Goal: Task Accomplishment & Management: Complete application form

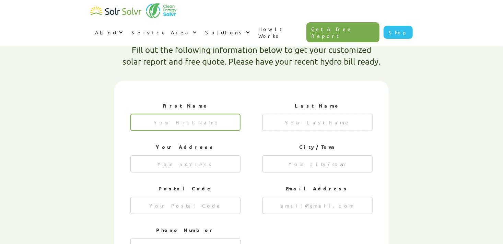
drag, startPoint x: 0, startPoint y: 0, endPoint x: 170, endPoint y: 104, distance: 199.1
type textarea "x"
drag, startPoint x: 170, startPoint y: 104, endPoint x: 153, endPoint y: 102, distance: 17.3
click at [153, 114] on input "1 of 4" at bounding box center [185, 122] width 110 height 17
type input "Richard"
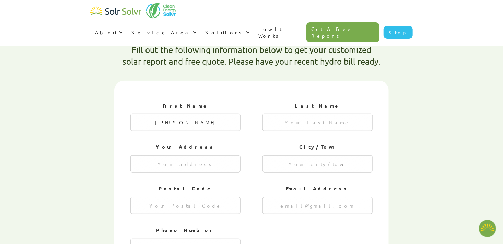
type input "St. Martin"
type input "313 13st SE"
type input "Slave Lake"
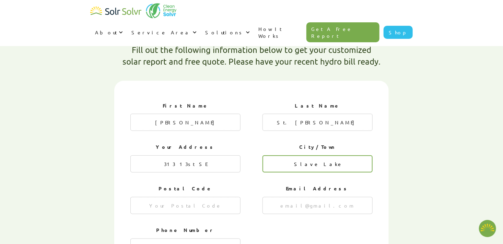
type input "T0G 2A3"
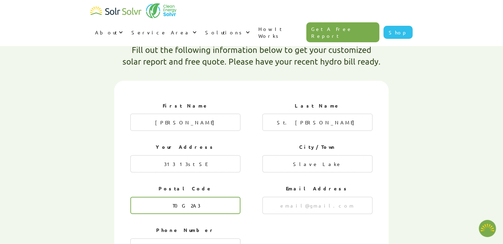
type input "rooks1017@hotmail.com"
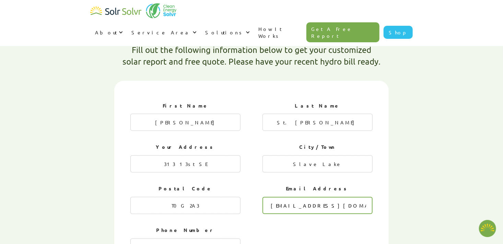
type input "7809147529"
drag, startPoint x: 290, startPoint y: 183, endPoint x: 348, endPoint y: 184, distance: 57.3
click at [348, 197] on input "rooks1017@hotmail.com" at bounding box center [317, 205] width 110 height 17
type input "rstmartin100@gmail.com"
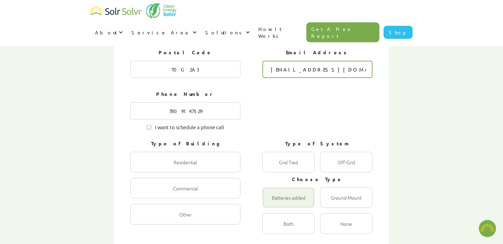
scroll to position [342, 0]
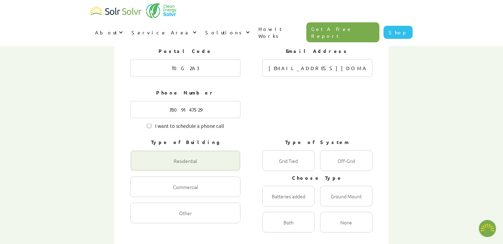
click at [198, 150] on div "1 of 4" at bounding box center [185, 160] width 110 height 21
click at [140, 166] on input "Residential Radio" at bounding box center [138, 168] width 4 height 4
radio input "true"
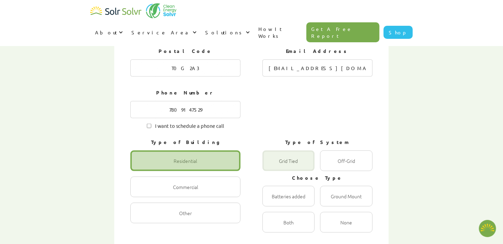
click at [303, 150] on div "1 of 4" at bounding box center [288, 160] width 52 height 21
click at [272, 166] on Tied "Grid Tied Radio" at bounding box center [270, 168] width 4 height 4
radio Tied "true"
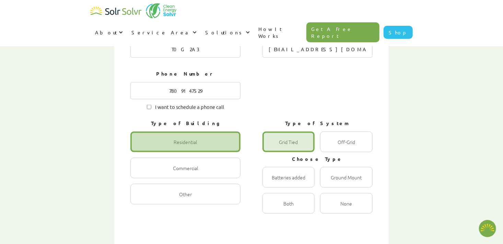
scroll to position [376, 0]
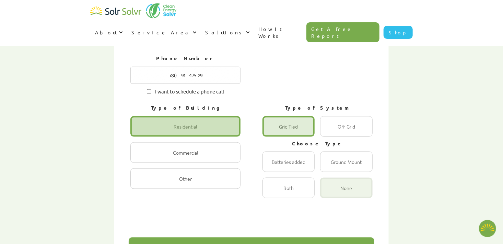
click at [343, 177] on div "1 of 4" at bounding box center [346, 187] width 52 height 21
click at [330, 193] on input "None Radio" at bounding box center [327, 195] width 4 height 4
radio input "true"
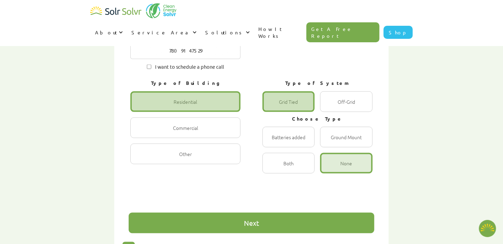
scroll to position [445, 0]
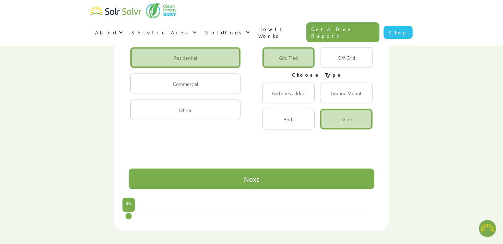
click at [250, 175] on div "Next" at bounding box center [251, 178] width 15 height 7
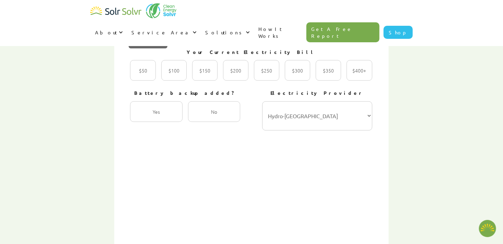
scroll to position [239, 0]
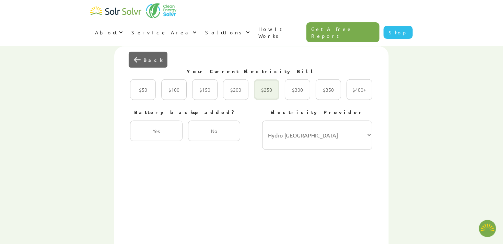
click at [269, 79] on div "2 of 4" at bounding box center [266, 89] width 25 height 21
click at [263, 95] on input "$250 Radio" at bounding box center [261, 97] width 4 height 4
radio input "true"
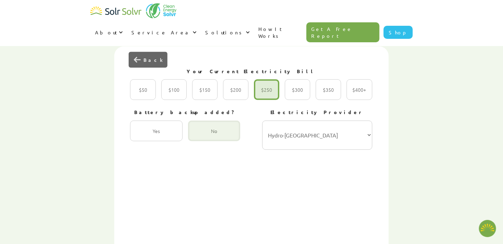
click at [210, 120] on div "2 of 4" at bounding box center [214, 130] width 52 height 21
click at [198, 136] on input "No Radio" at bounding box center [195, 138] width 4 height 4
radio input "true"
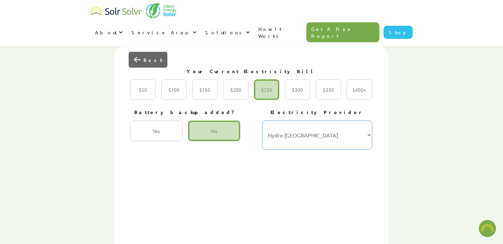
click at [368, 120] on select "Hydro-Québec Hydro One Ontario Power Generation BC Hydro Alectra Utilities ENMA…" at bounding box center [317, 134] width 110 height 29
select select "ATCO"
click at [262, 120] on select "Hydro-Québec Hydro One Ontario Power Generation BC Hydro Alectra Utilities ENMA…" at bounding box center [317, 134] width 110 height 29
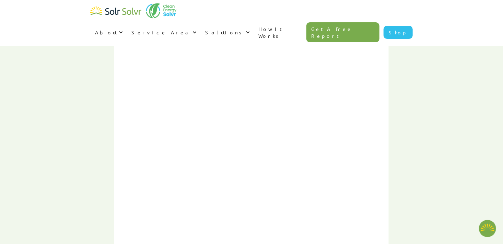
scroll to position [376, 0]
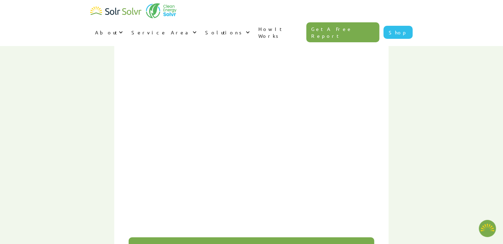
click at [255, 243] on div "Next" at bounding box center [251, 247] width 15 height 7
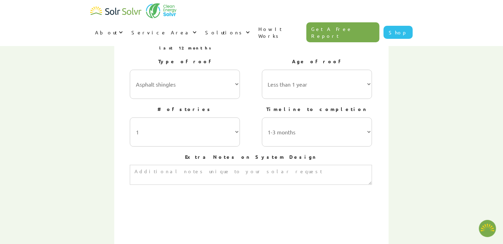
scroll to position [307, 0]
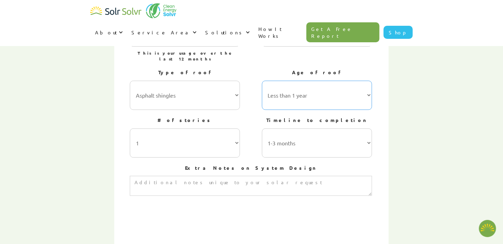
click at [371, 81] on select "Less than 1 year 1-5 years 5-10 years 10-15 years 20-30 years 30+ years" at bounding box center [317, 95] width 110 height 29
select select "10-15 years"
click at [262, 81] on select "Less than 1 year 1-5 years 5-10 years 10-15 years 20-30 years 30+ years" at bounding box center [317, 95] width 110 height 29
click at [156, 176] on textarea "3 of 4" at bounding box center [251, 186] width 242 height 20
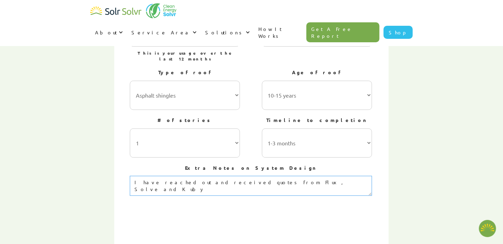
click at [282, 176] on textarea "I have reached out and received quotes from Flux, Solve and Kuby" at bounding box center [251, 186] width 242 height 20
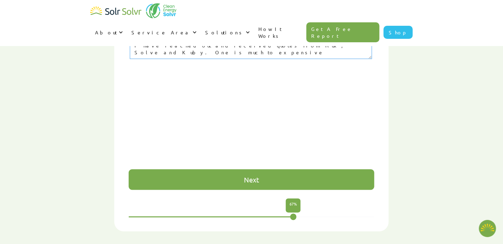
scroll to position [445, 0]
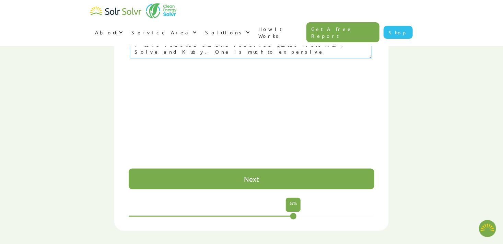
type textarea "I have reached out and received quotes from Flux, Solve and Kuby. One is much t…"
click at [257, 175] on div "Next" at bounding box center [251, 178] width 15 height 7
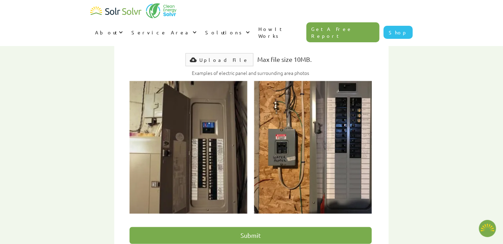
scroll to position [307, 0]
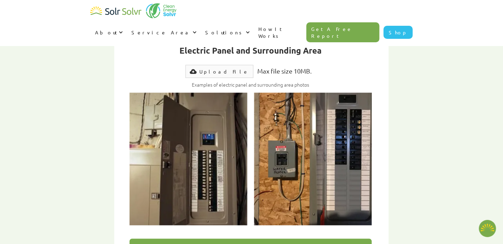
click at [224, 68] on div "Upload File" at bounding box center [224, 71] width 49 height 7
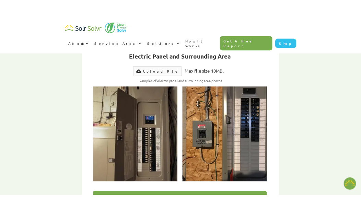
scroll to position [314, 0]
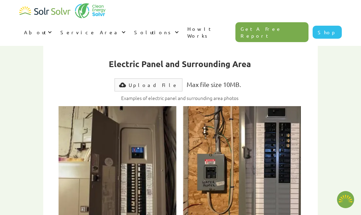
click at [149, 82] on div "Upload File" at bounding box center [153, 85] width 49 height 7
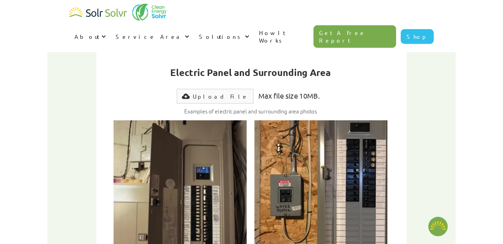
scroll to position [307, 0]
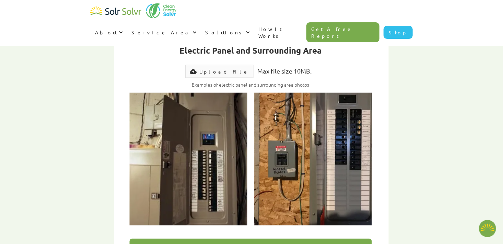
drag, startPoint x: 0, startPoint y: 35, endPoint x: 38, endPoint y: 17, distance: 41.9
click at [38, 17] on div "About About Solar About Clean Energy Solutions About Solr Solvr Meet the Team B…" at bounding box center [251, 23] width 503 height 46
click at [222, 68] on div "Upload File" at bounding box center [224, 71] width 49 height 7
click at [116, 68] on div "First Name Richard Last Name St. Martin Your Address 313 13st SE City/Town Slav…" at bounding box center [251, 150] width 274 height 345
click at [219, 68] on div "Upload File" at bounding box center [224, 71] width 49 height 7
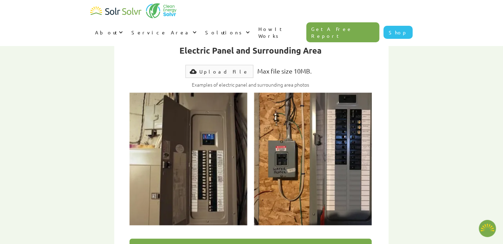
click at [221, 65] on label "Upload File" at bounding box center [220, 71] width 68 height 13
type textarea "x"
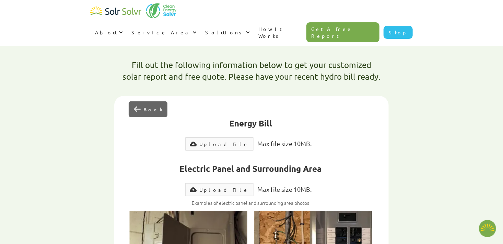
scroll to position [170, 0]
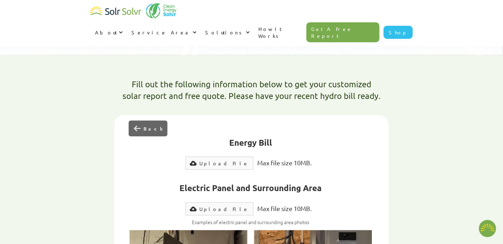
click at [218, 160] on div "Upload File" at bounding box center [224, 163] width 49 height 7
click at [219, 205] on div "Upload File" at bounding box center [224, 208] width 49 height 7
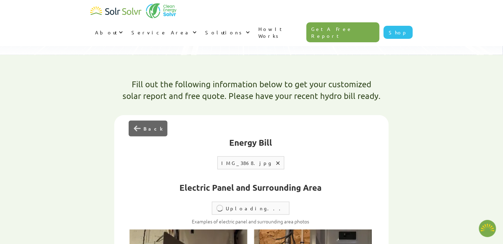
type input "Submit"
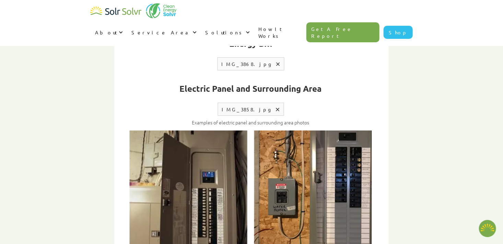
scroll to position [273, 0]
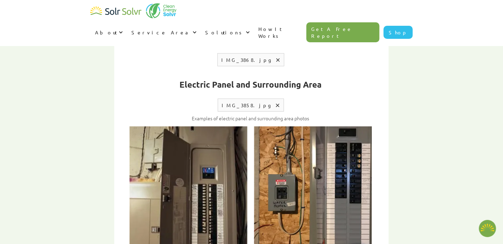
click at [252, 102] on div "IMG_3858.jpg" at bounding box center [247, 105] width 50 height 7
click at [240, 102] on div "IMG_3858.jpg" at bounding box center [247, 105] width 50 height 7
drag, startPoint x: 240, startPoint y: 85, endPoint x: 276, endPoint y: 82, distance: 35.4
click at [276, 98] on div "Upload File Max file size 10MB. Uploading... IMG_3858.jpg Upload failed. Max si…" at bounding box center [251, 104] width 242 height 13
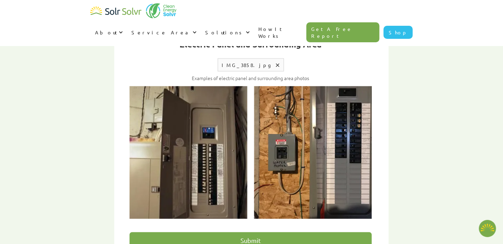
scroll to position [301, 0]
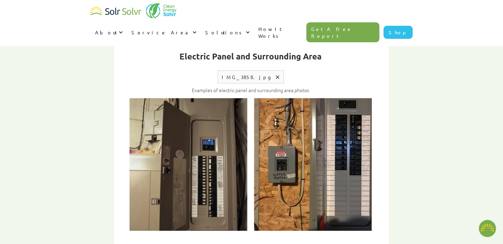
type textarea "x"
click at [276, 75] on div "Remove file" at bounding box center [277, 76] width 3 height 3
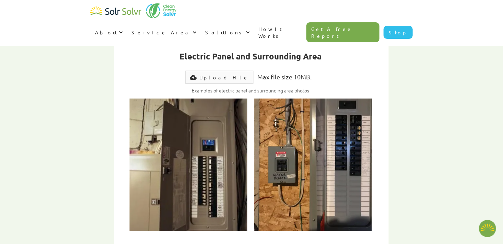
click at [217, 74] on div "Upload File" at bounding box center [224, 77] width 49 height 7
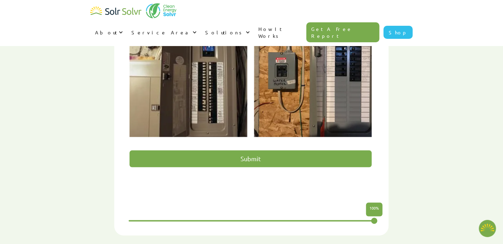
scroll to position [438, 0]
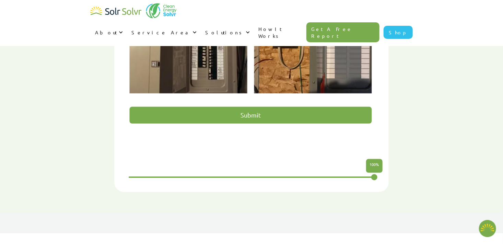
click at [248, 107] on input "Submit" at bounding box center [251, 115] width 242 height 17
type input "Please wait..."
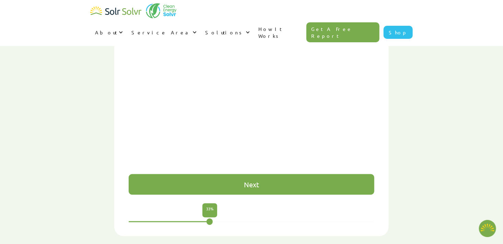
type textarea "x"
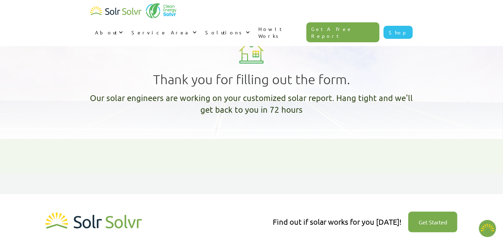
type textarea "x"
